Goal: Navigation & Orientation: Find specific page/section

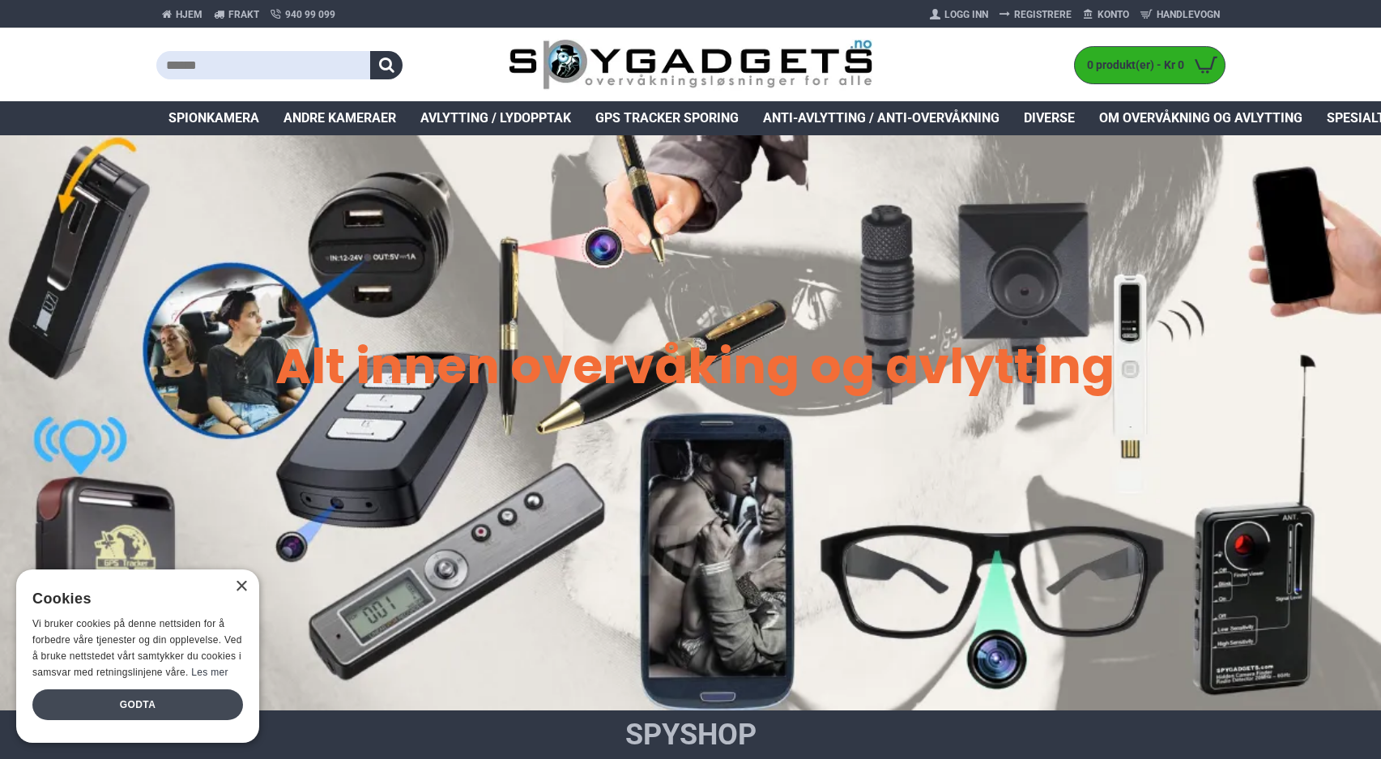
click at [193, 714] on div "Godta" at bounding box center [137, 704] width 211 height 31
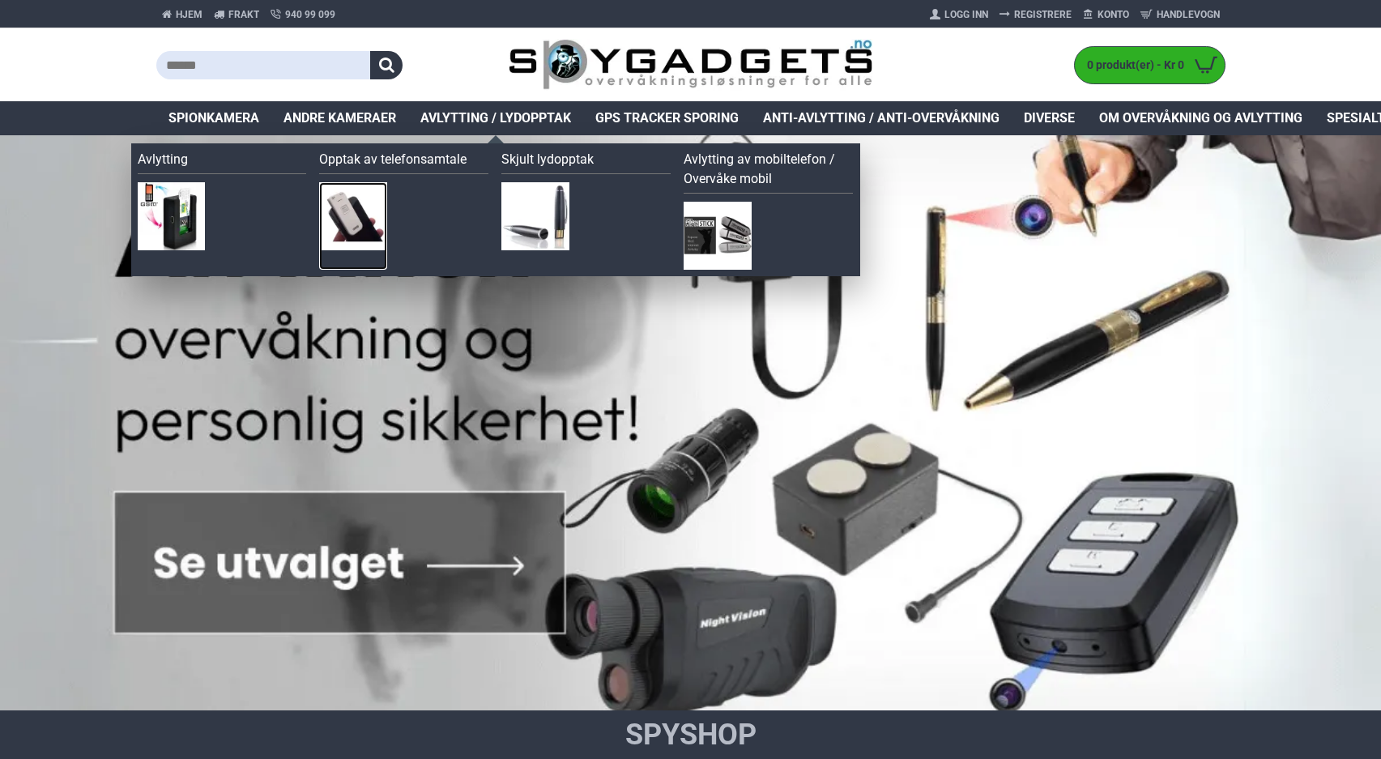
click at [369, 218] on img at bounding box center [353, 216] width 68 height 68
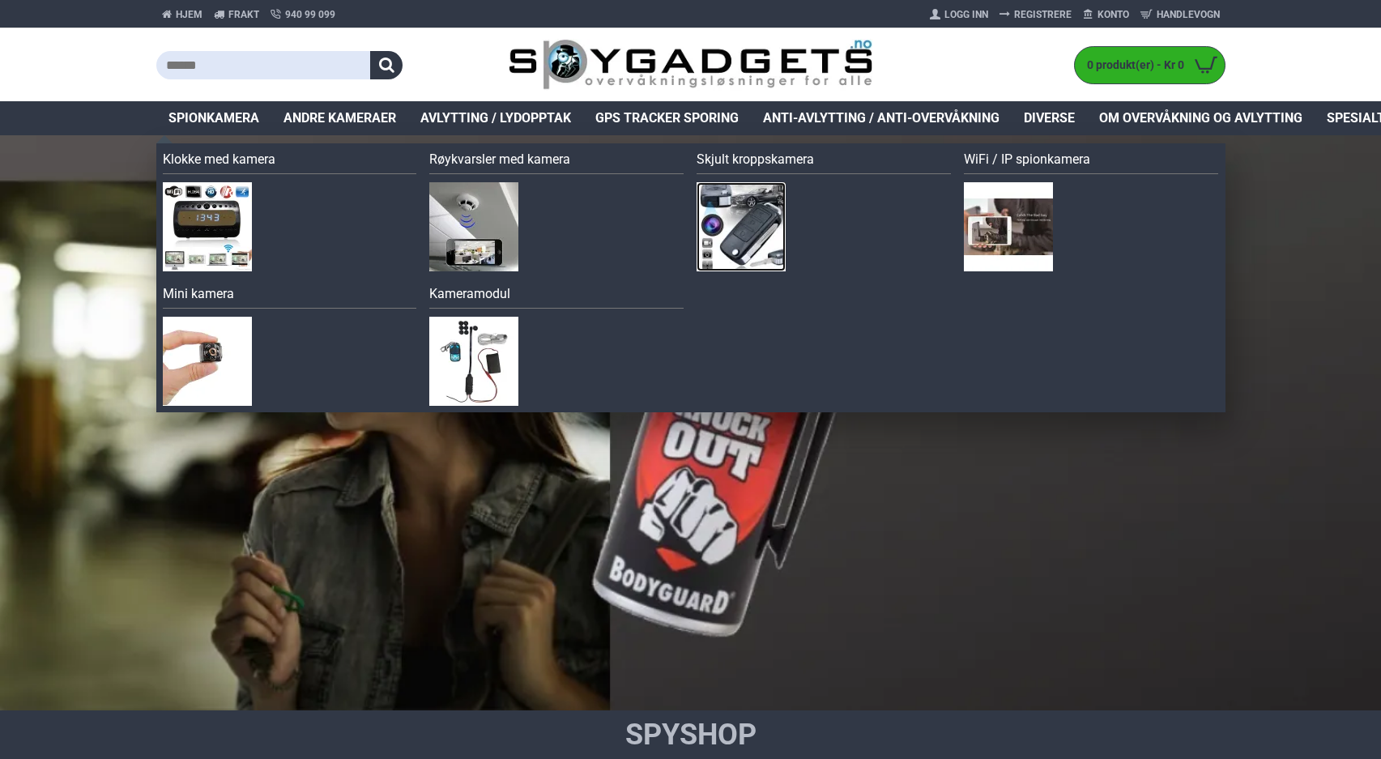
click at [749, 219] on img at bounding box center [741, 226] width 89 height 89
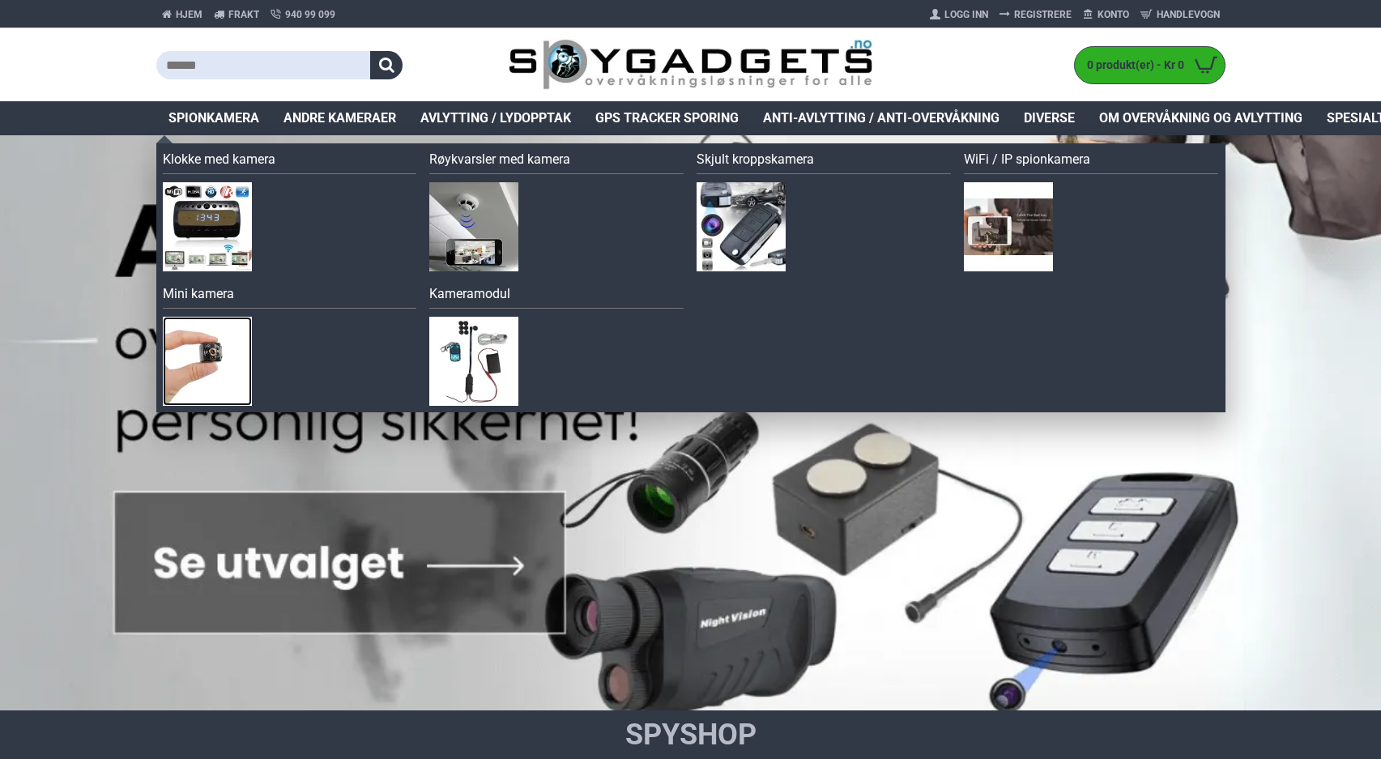
click at [215, 344] on img at bounding box center [207, 361] width 89 height 89
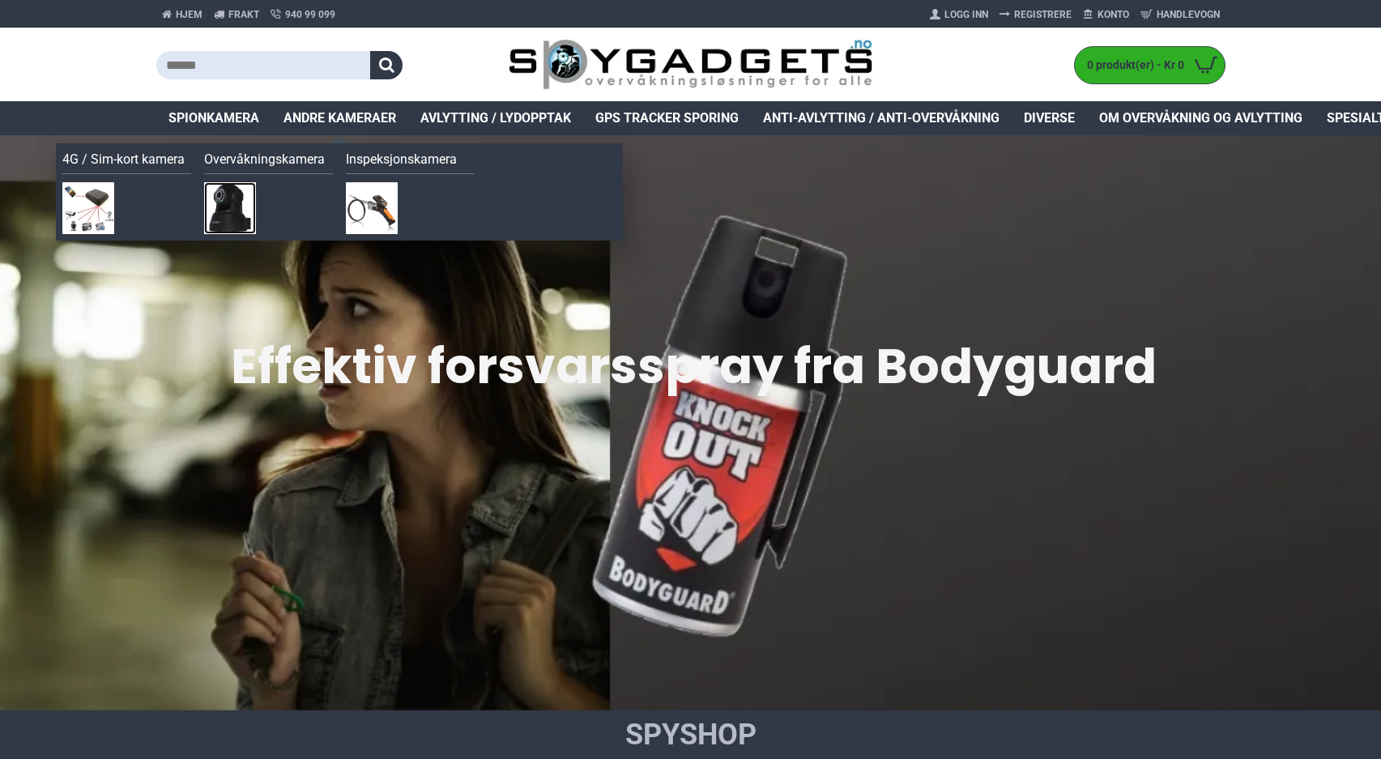
click at [236, 205] on img at bounding box center [230, 208] width 52 height 52
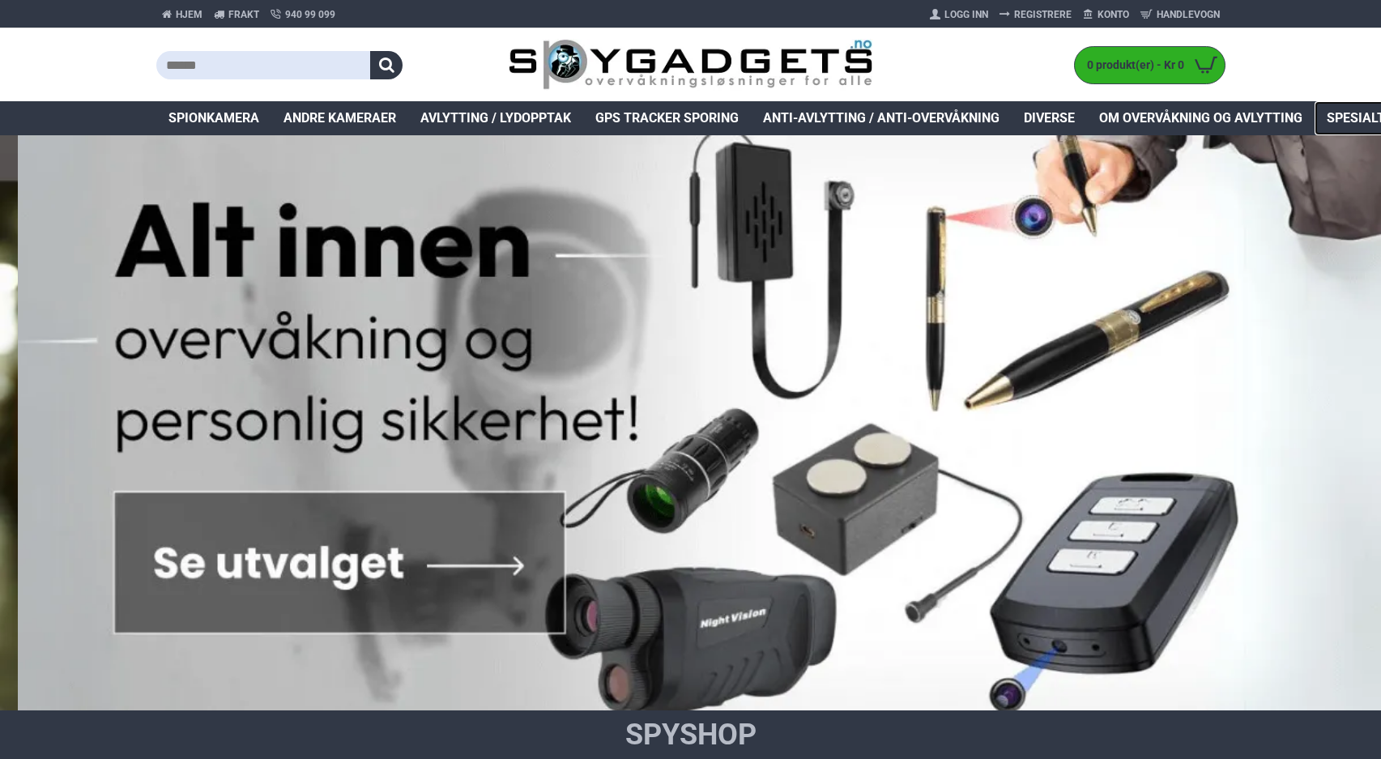
click at [1341, 115] on span "Spesialtilbud" at bounding box center [1374, 118] width 95 height 19
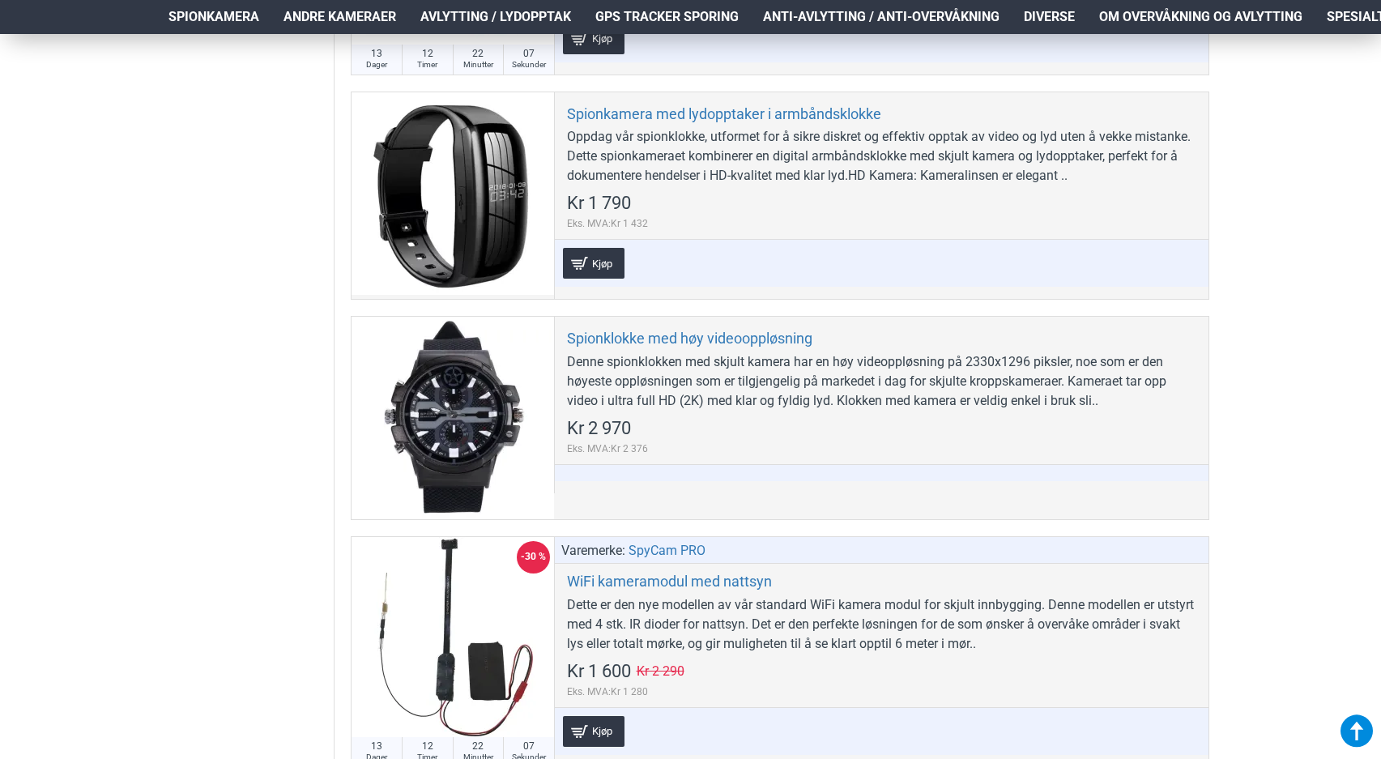
scroll to position [2548, 0]
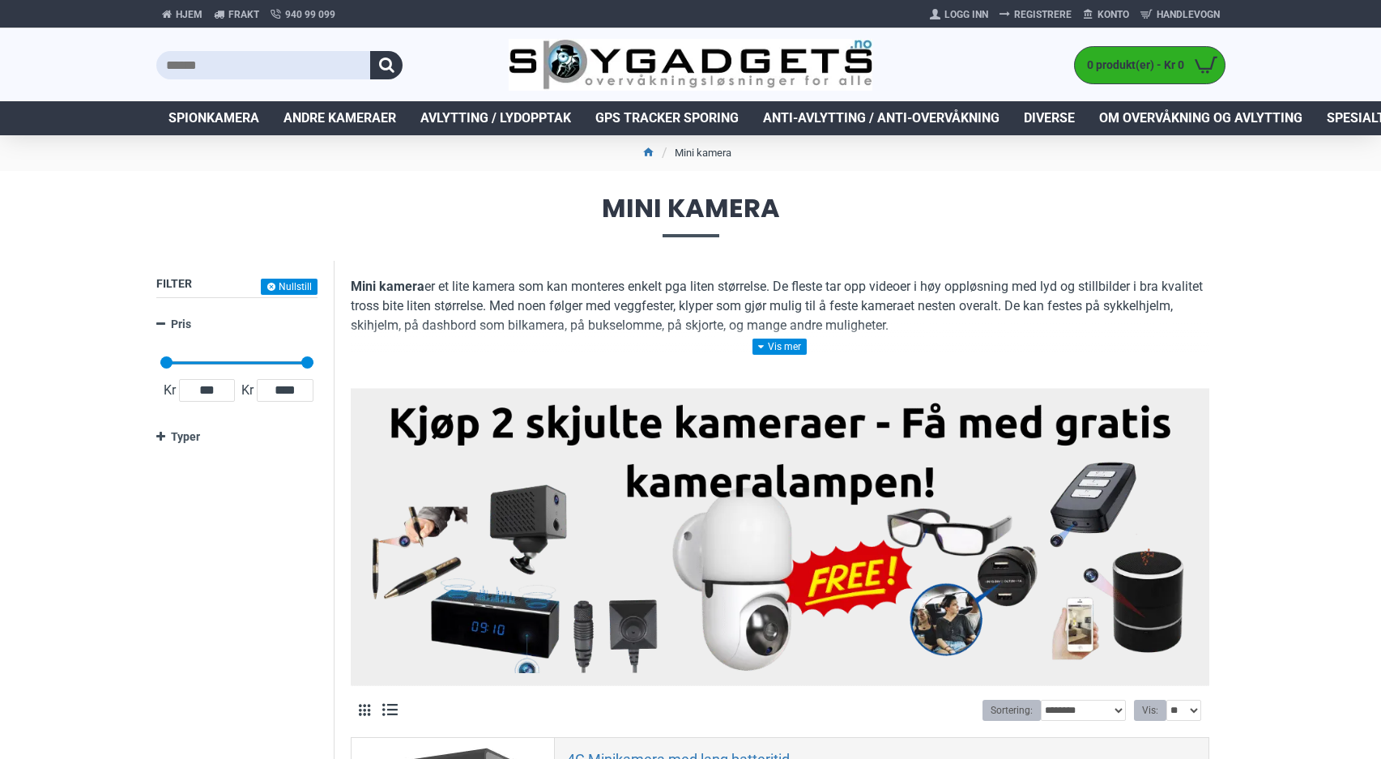
scroll to position [540, 0]
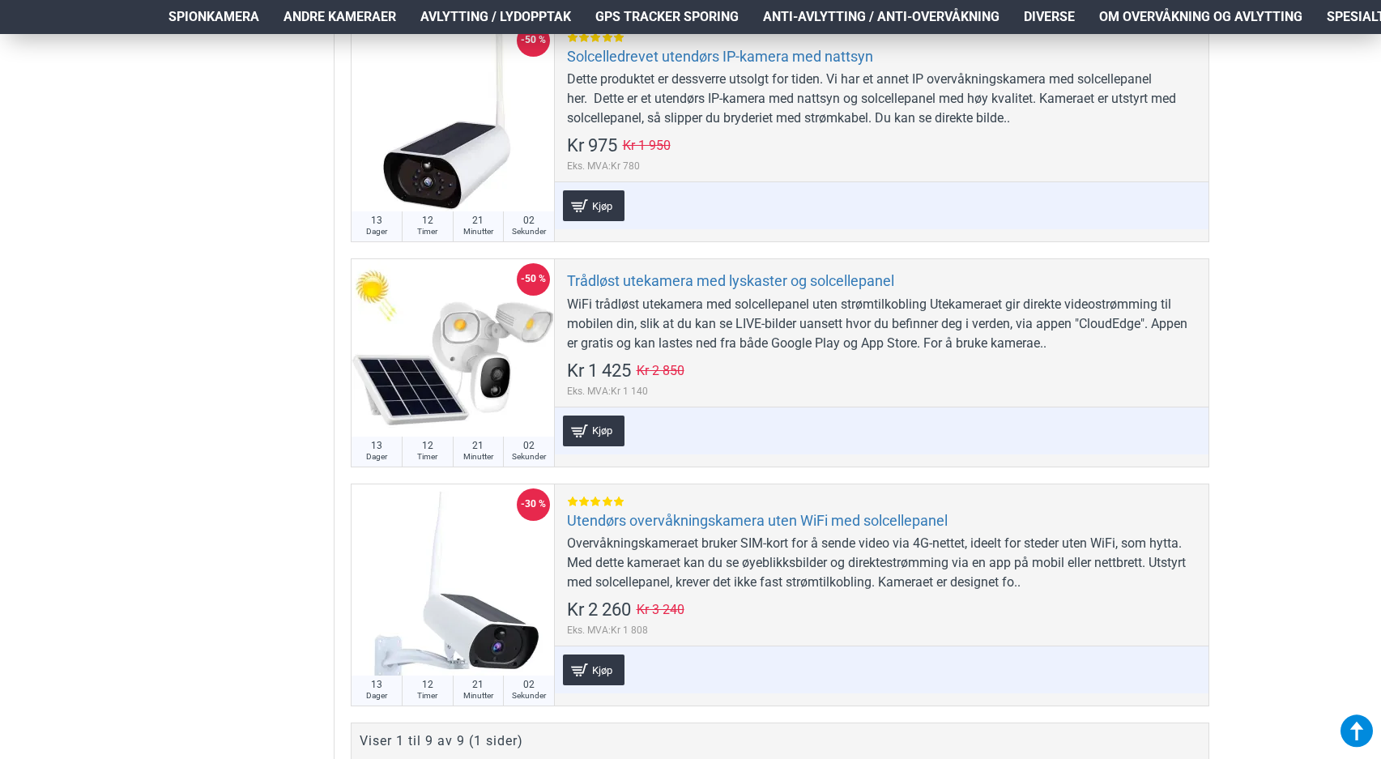
scroll to position [1704, 0]
drag, startPoint x: 215, startPoint y: 302, endPoint x: 210, endPoint y: 321, distance: 19.5
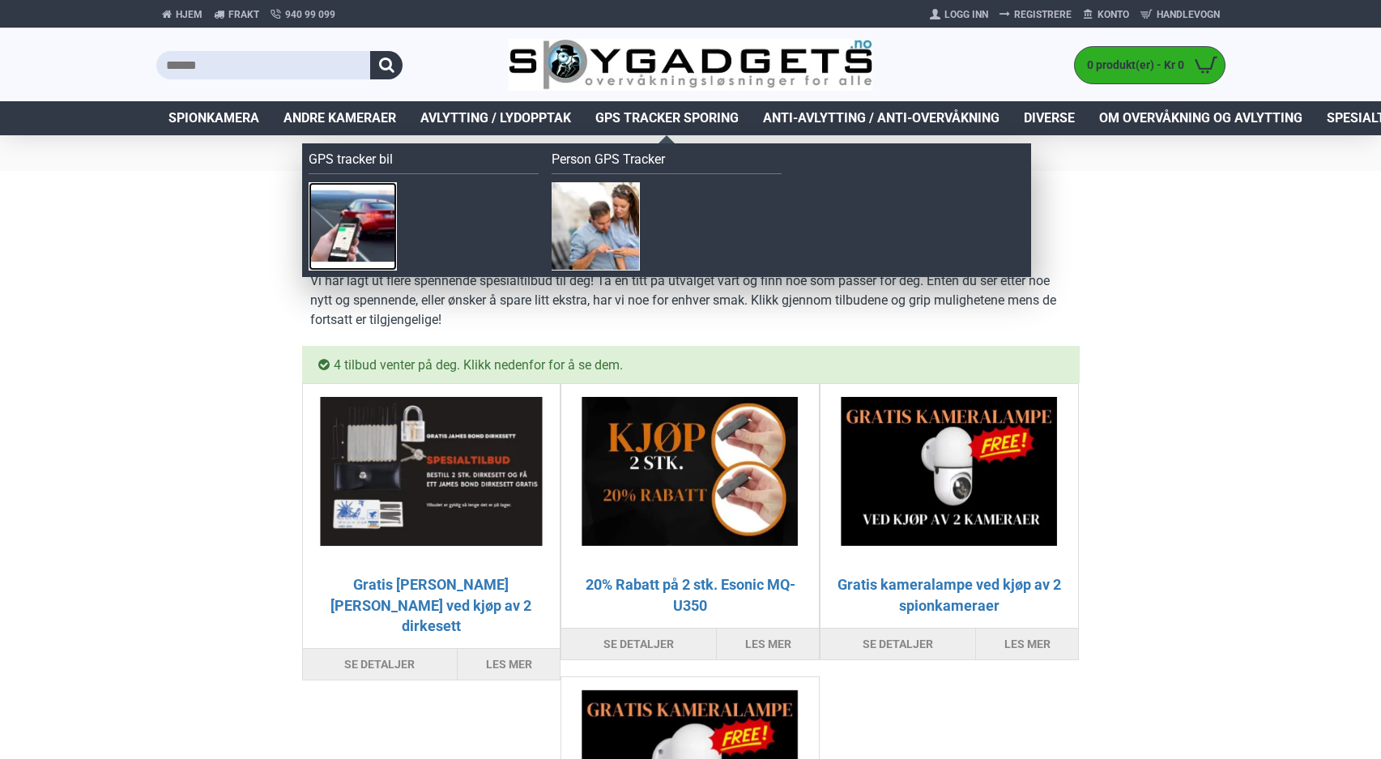
click at [342, 231] on img at bounding box center [353, 226] width 88 height 88
